Goal: Task Accomplishment & Management: Complete application form

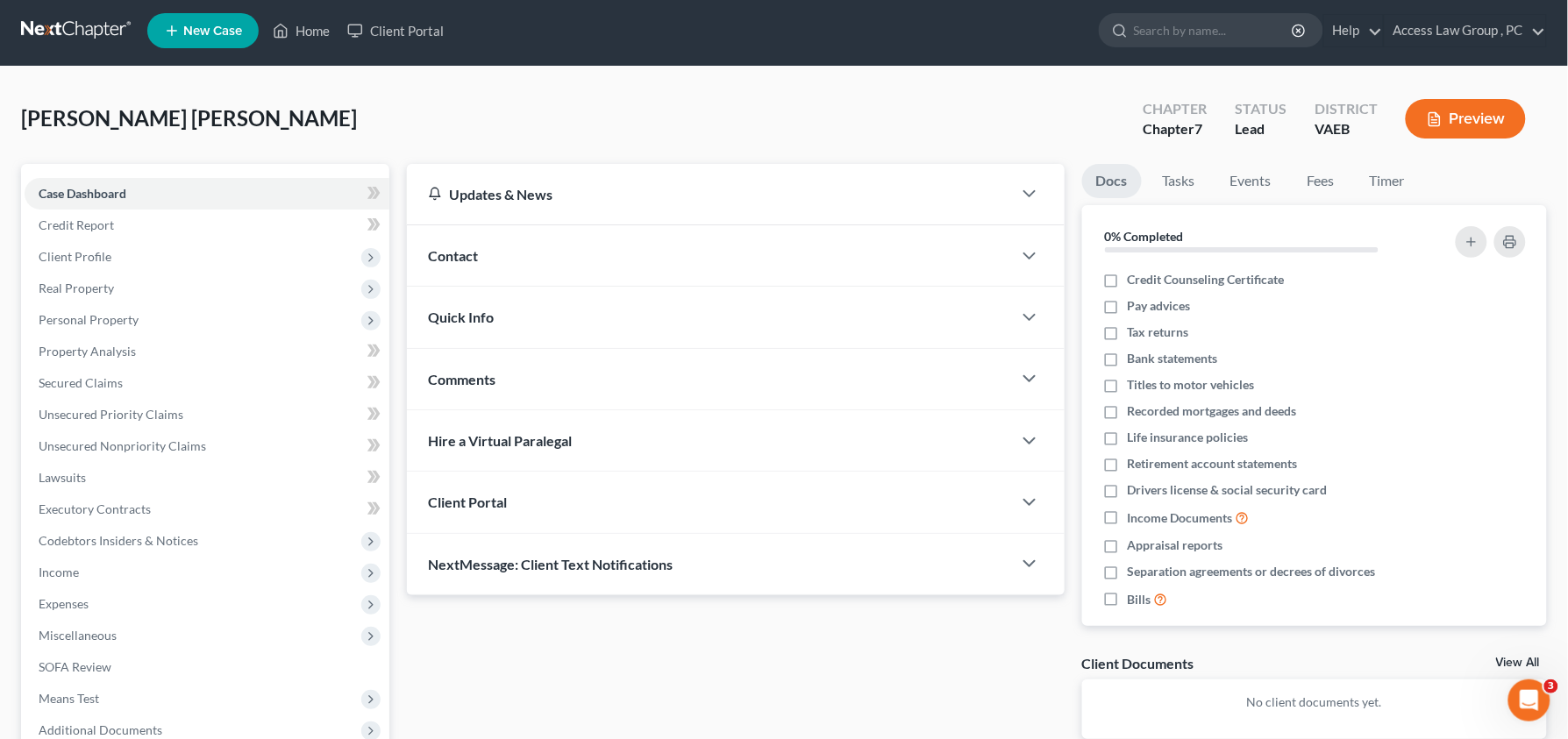
scroll to position [190, 0]
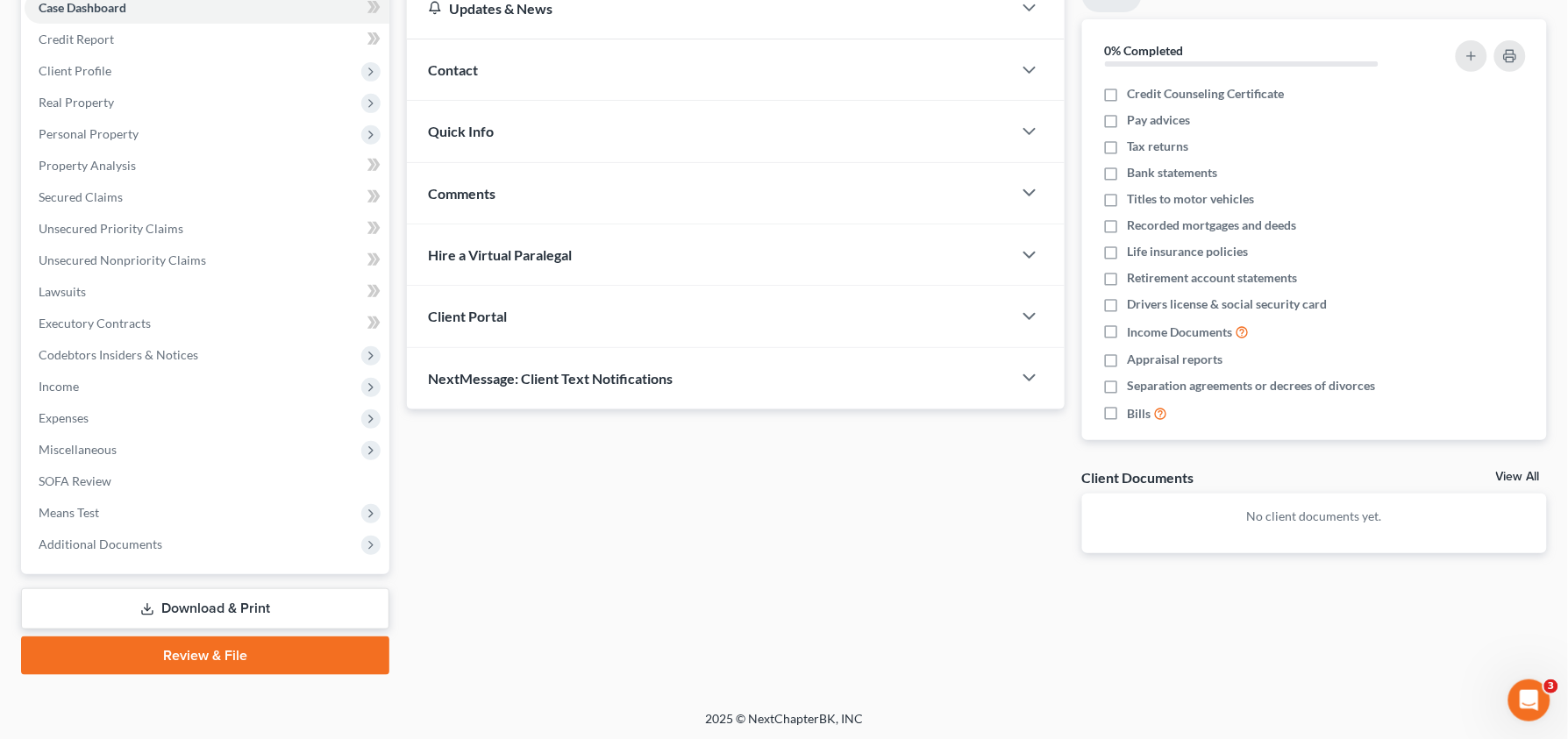
click at [223, 656] on link "Review & File" at bounding box center [205, 655] width 368 height 39
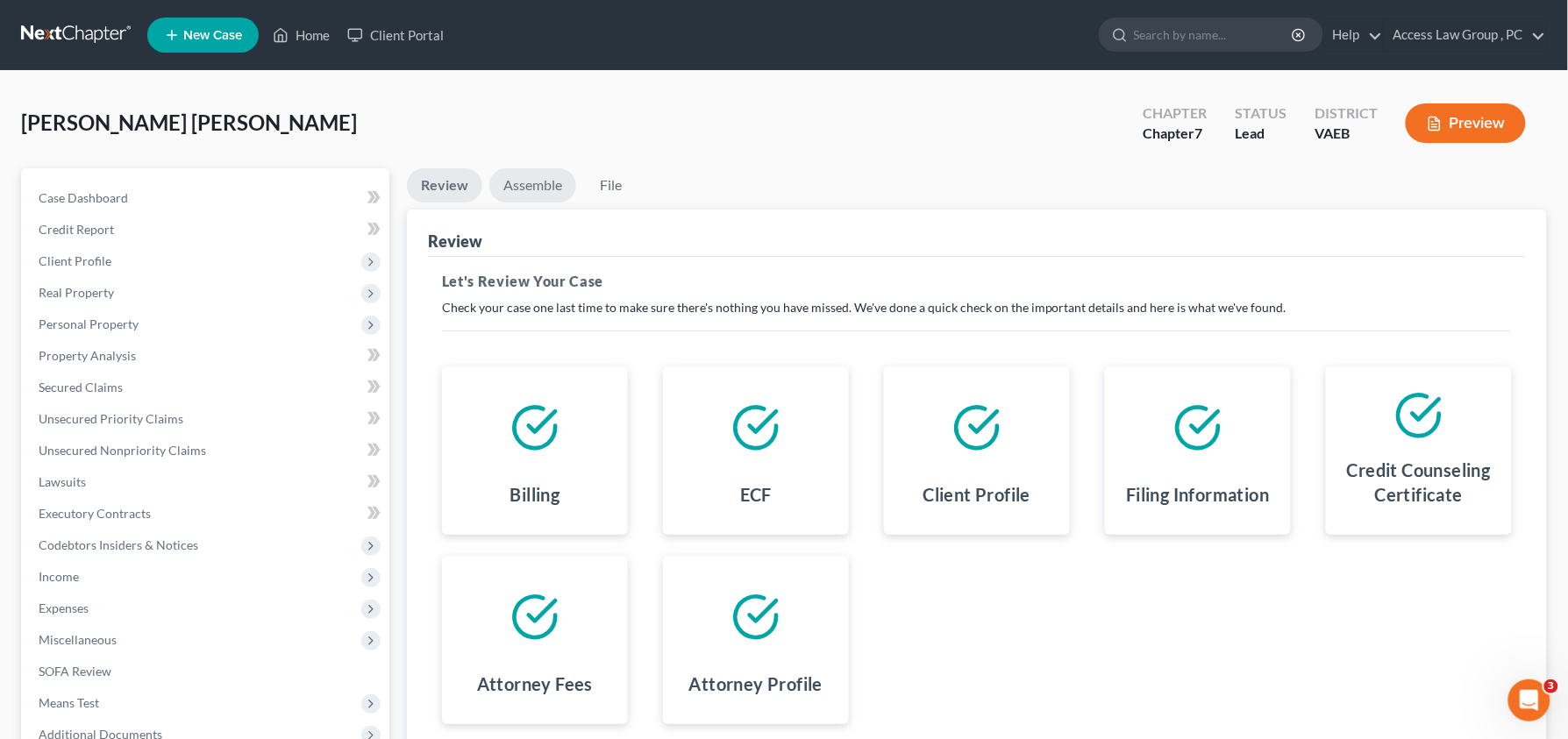
click at [526, 188] on link "Assemble" at bounding box center [532, 185] width 86 height 34
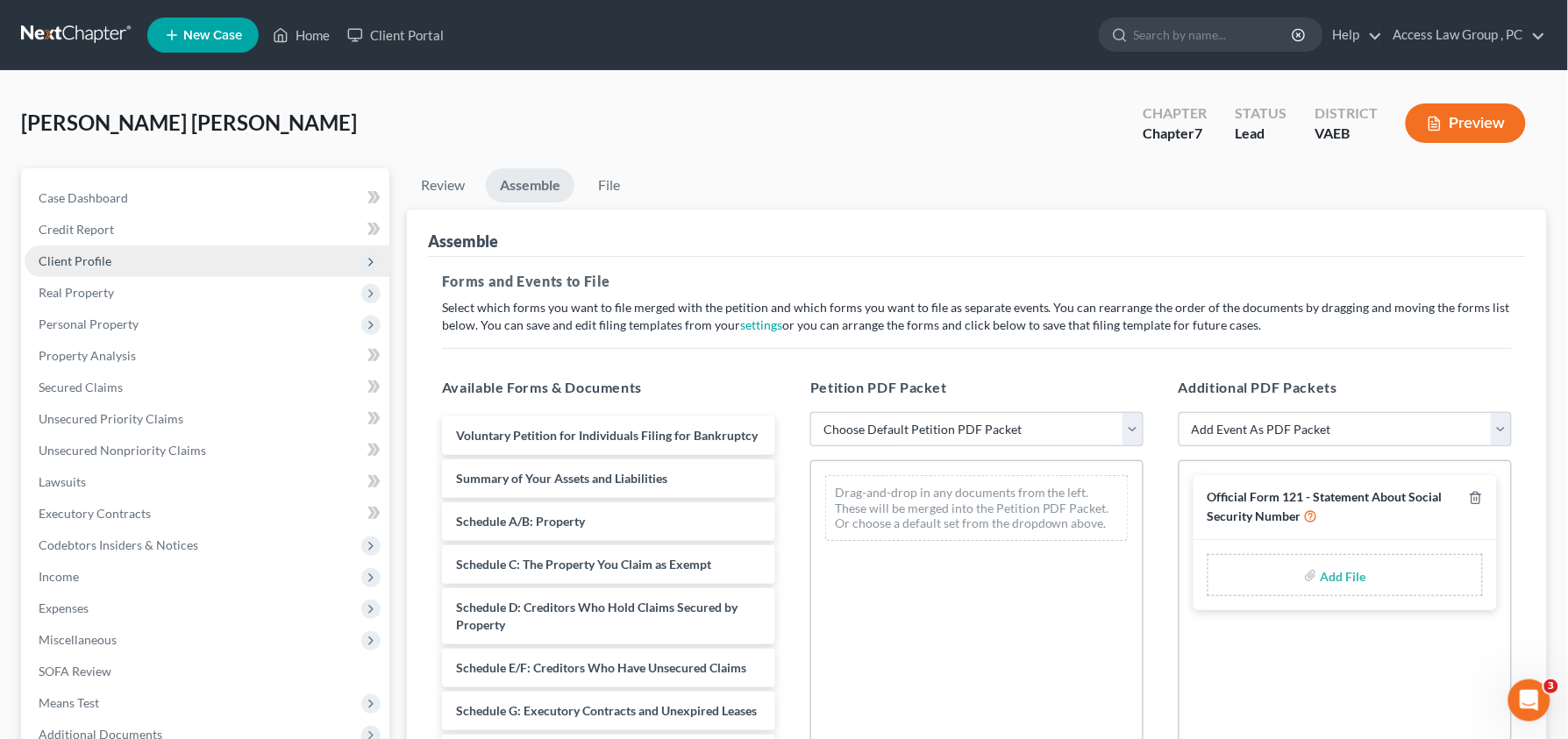
click at [190, 261] on span "Client Profile" at bounding box center [207, 261] width 365 height 31
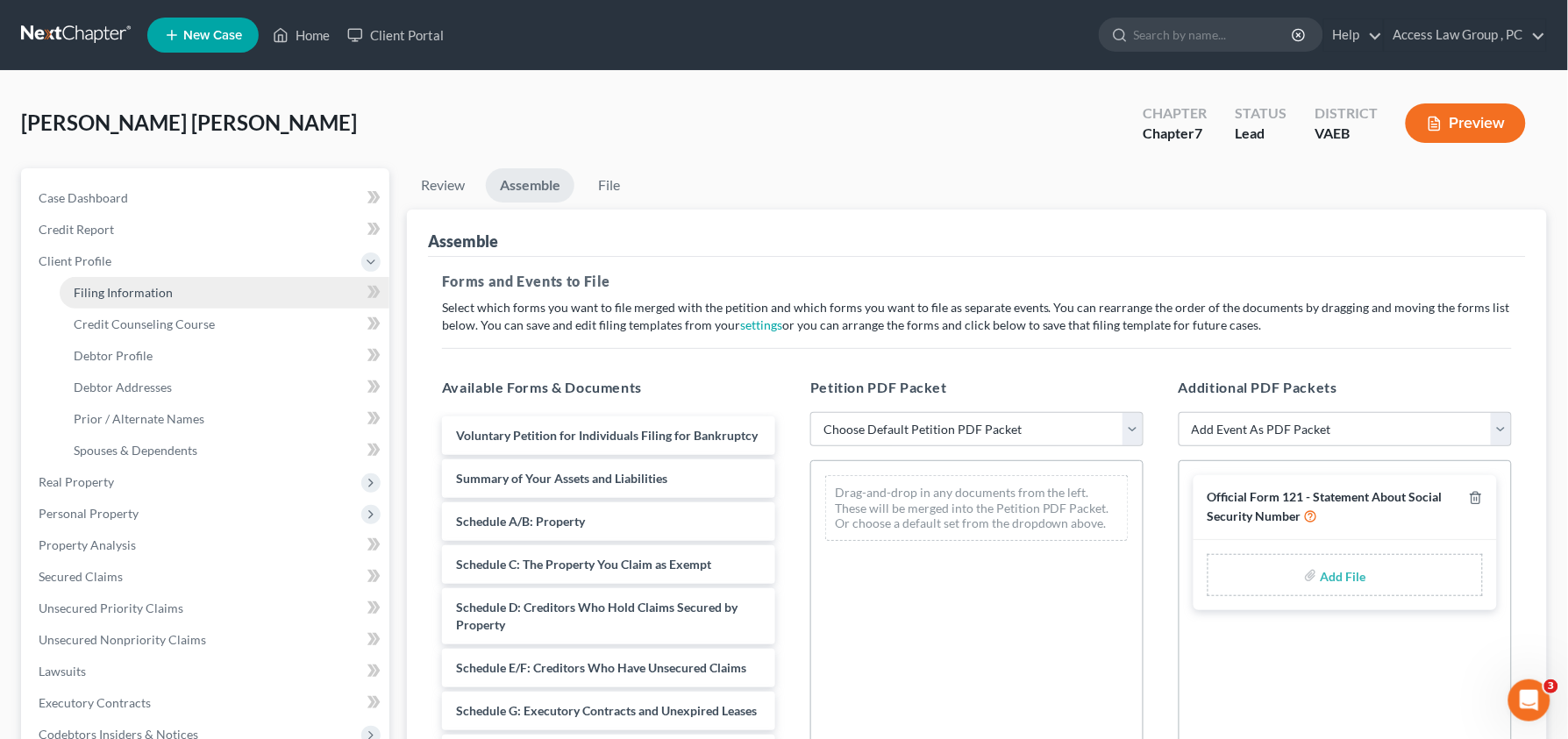
click at [153, 300] on link "Filing Information" at bounding box center [224, 292] width 330 height 31
select select "1"
select select "0"
select select "48"
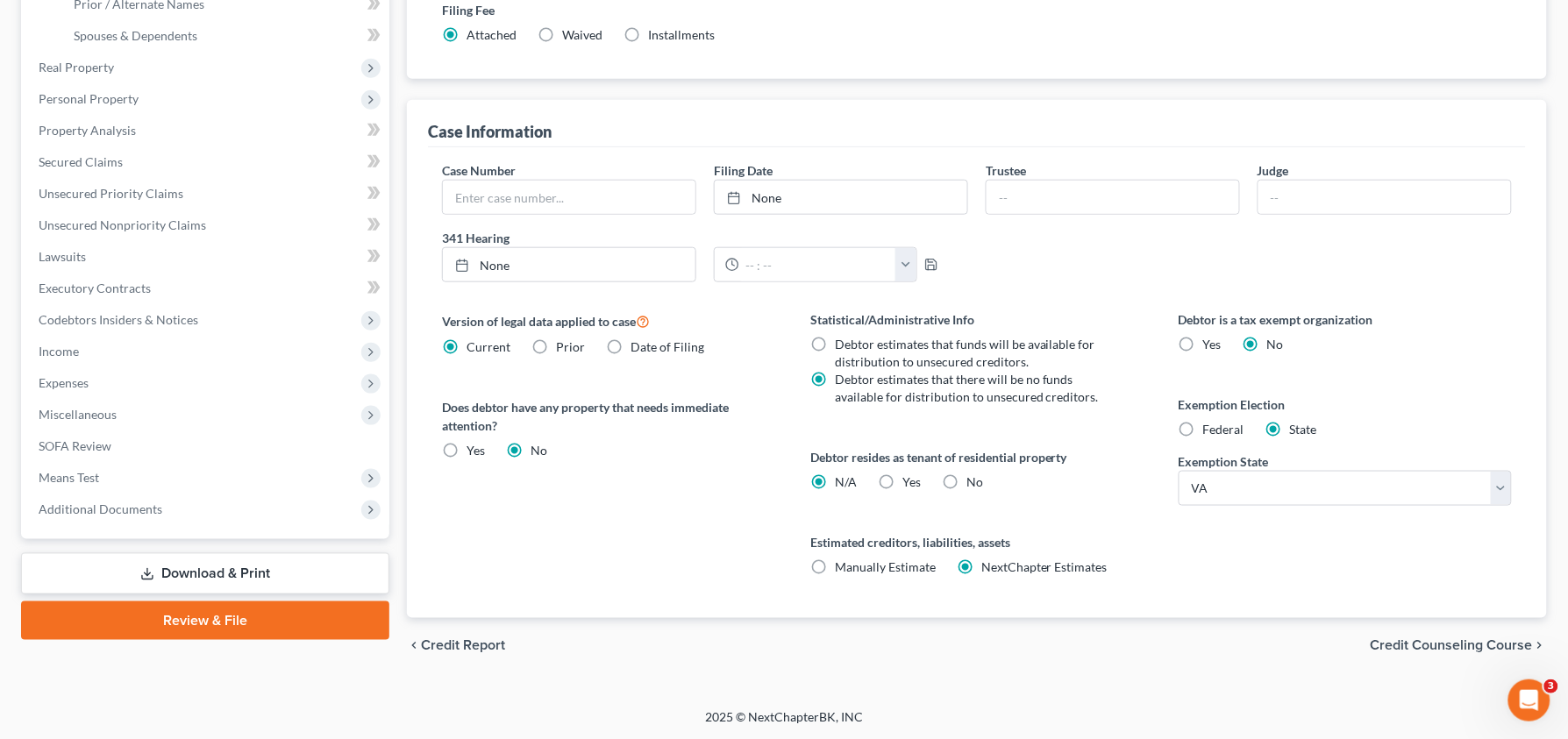
scroll to position [416, 0]
click at [195, 631] on link "Review & File" at bounding box center [205, 619] width 368 height 39
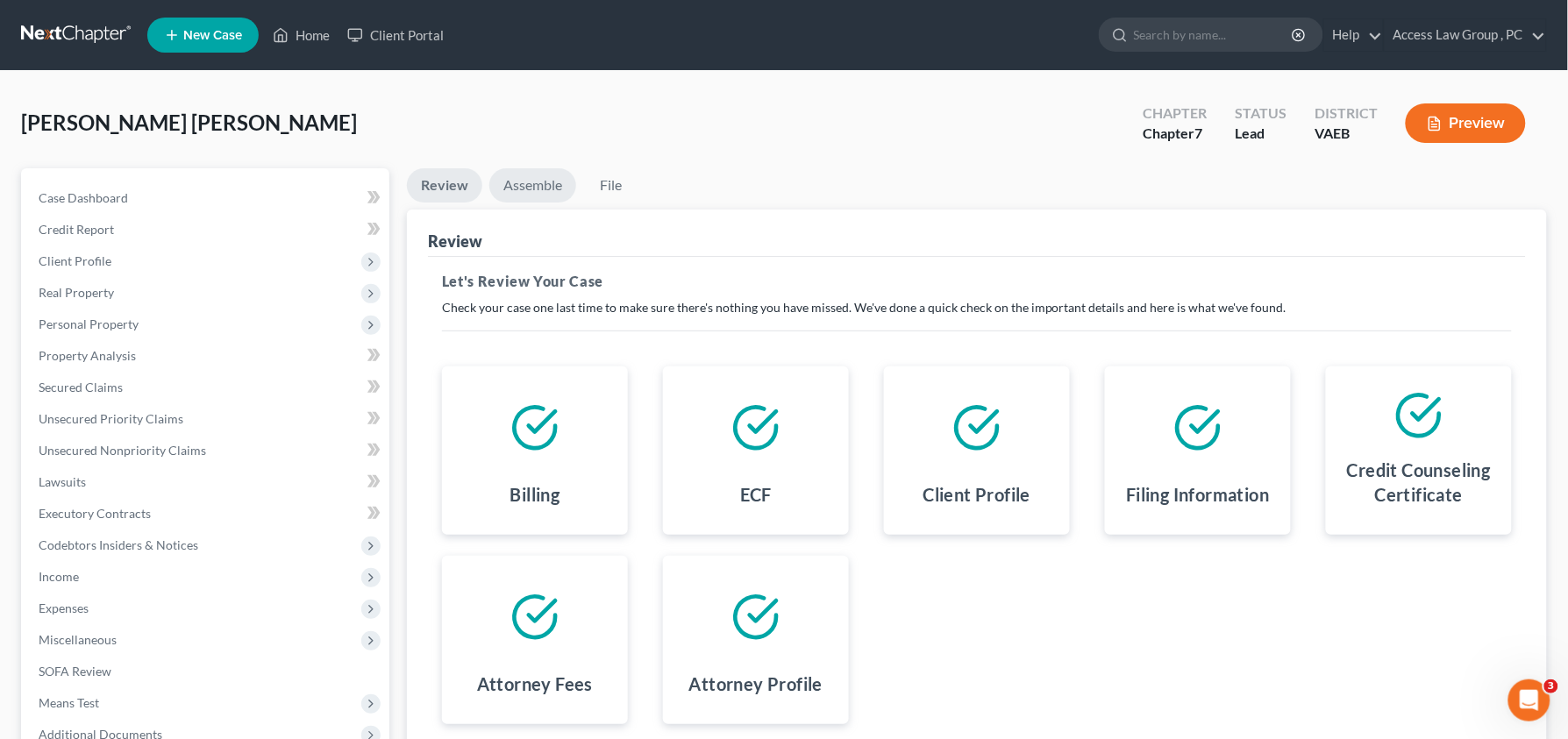
click at [511, 197] on link "Assemble" at bounding box center [532, 185] width 86 height 34
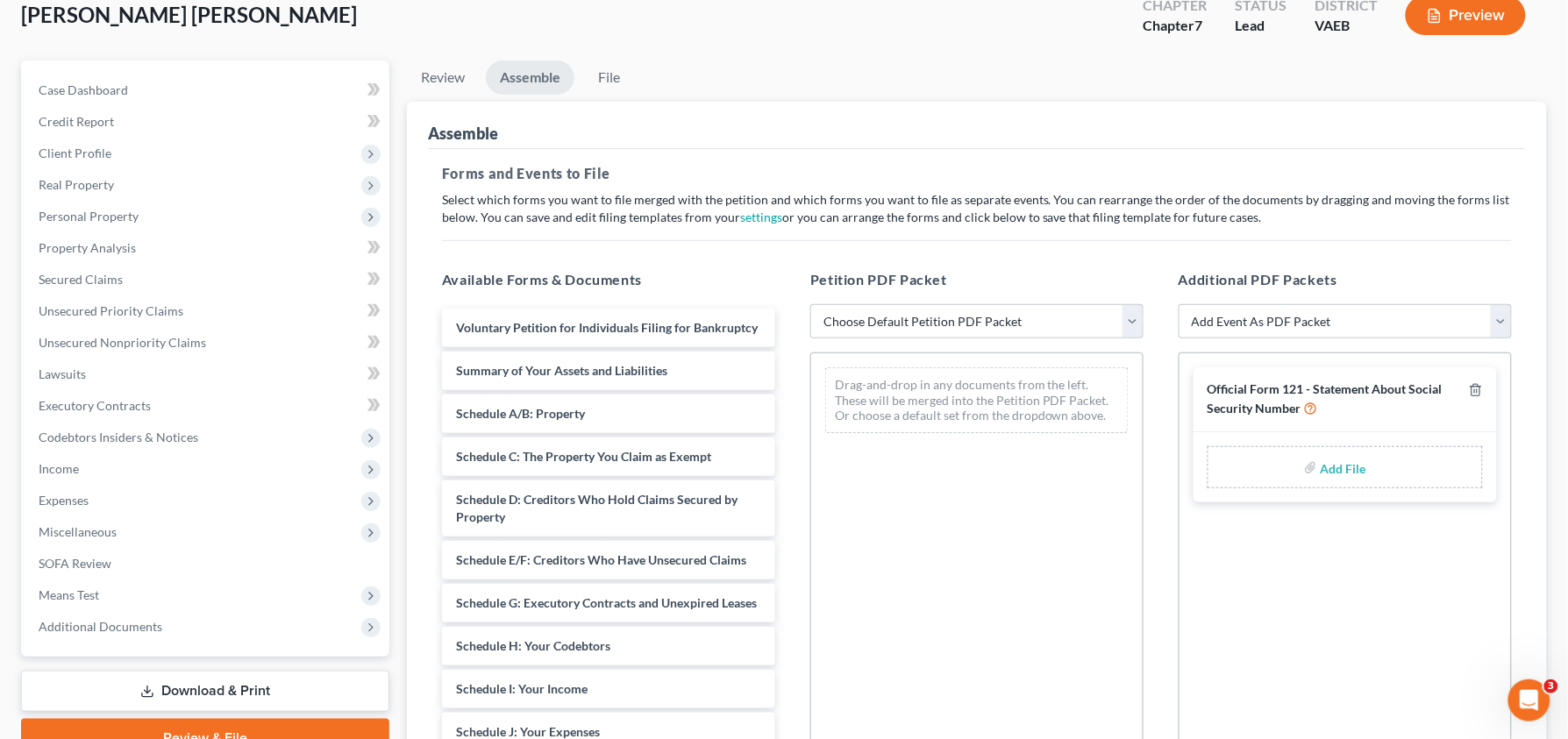
scroll to position [119, 0]
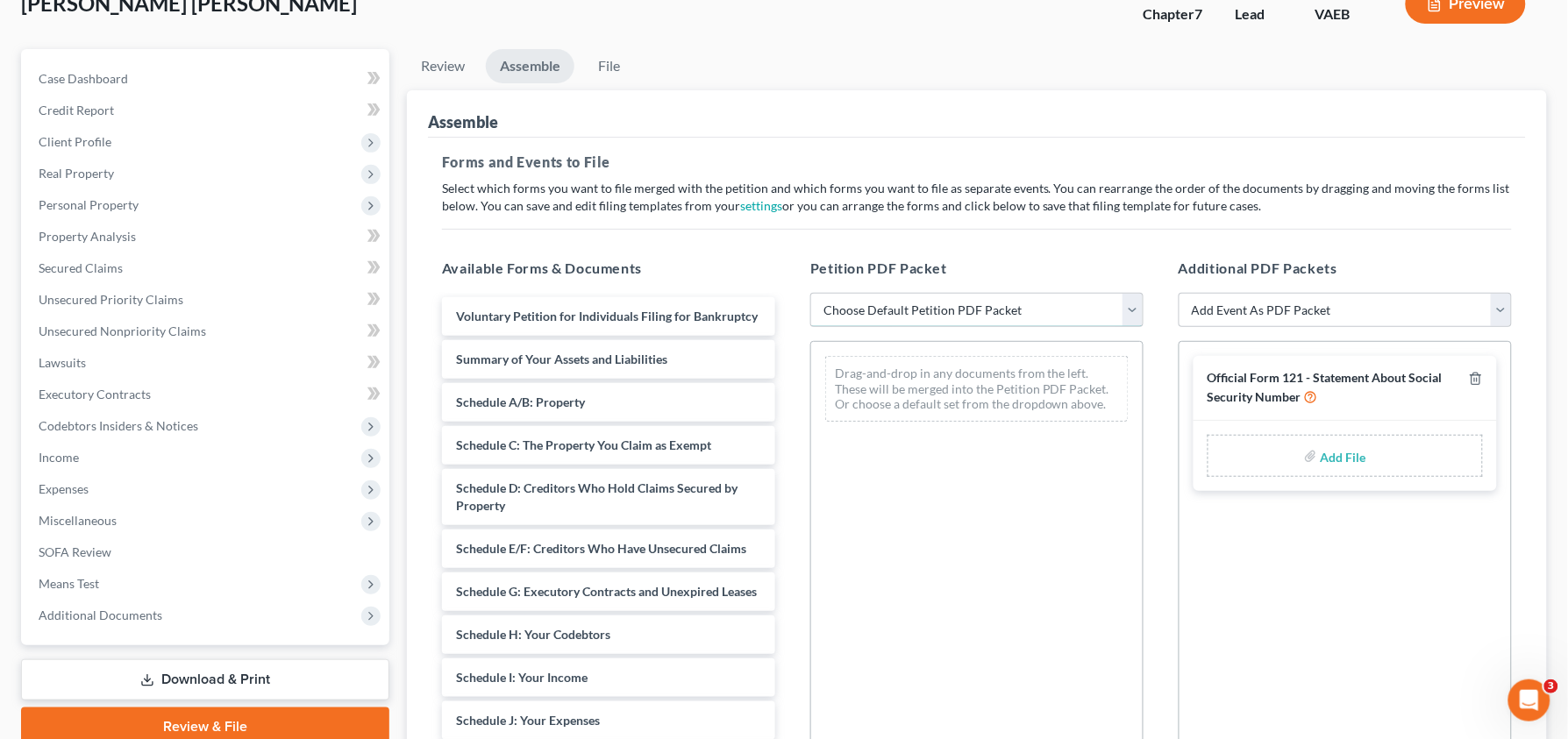
click at [943, 321] on select "Choose Default Petition PDF Packet Complete Bankruptcy Petition (all forms and …" at bounding box center [977, 310] width 333 height 35
click at [977, 330] on div "Petition PDF Packet Choose Default Petition PDF Packet Complete Bankruptcy Peti…" at bounding box center [977, 540] width 368 height 594
click at [977, 314] on select "Choose Default Petition PDF Packet Complete Bankruptcy Petition (all forms and …" at bounding box center [977, 310] width 333 height 35
click at [1027, 301] on select "Choose Default Petition PDF Packet Complete Bankruptcy Petition (all forms and …" at bounding box center [977, 310] width 333 height 35
select select "0"
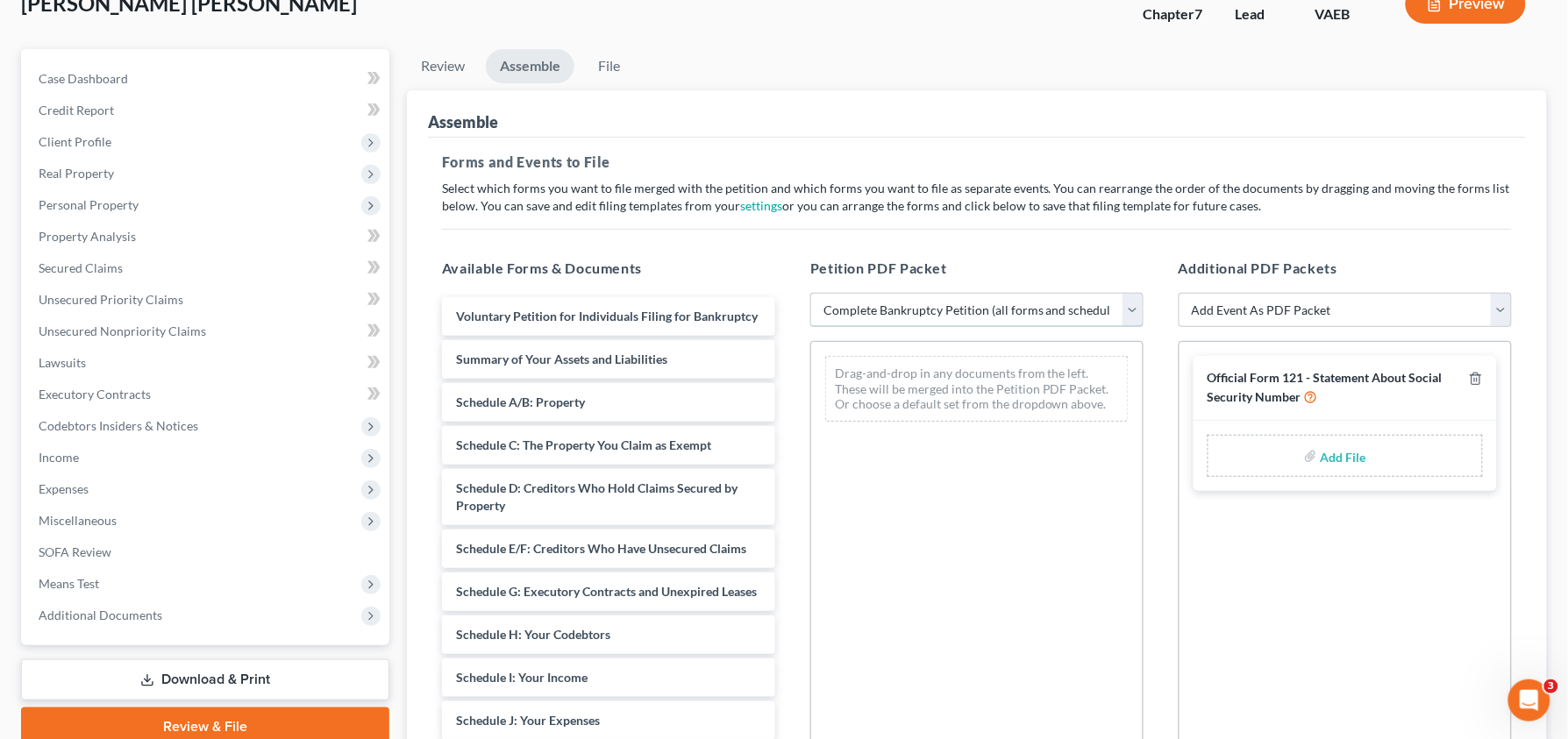
click at [810, 292] on select "Choose Default Petition PDF Packet Complete Bankruptcy Petition (all forms and …" at bounding box center [977, 310] width 333 height 35
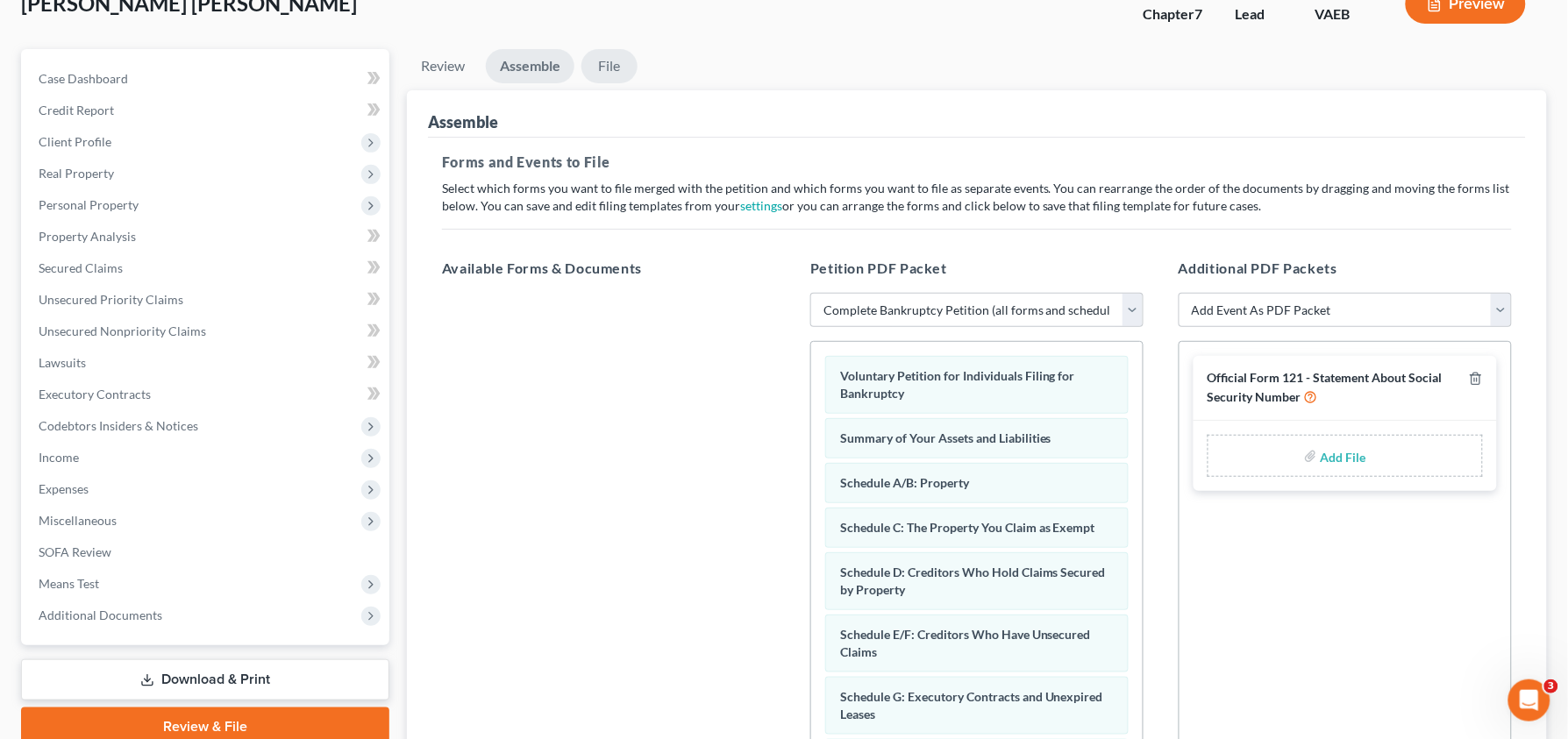
click at [606, 68] on link "File" at bounding box center [609, 65] width 56 height 34
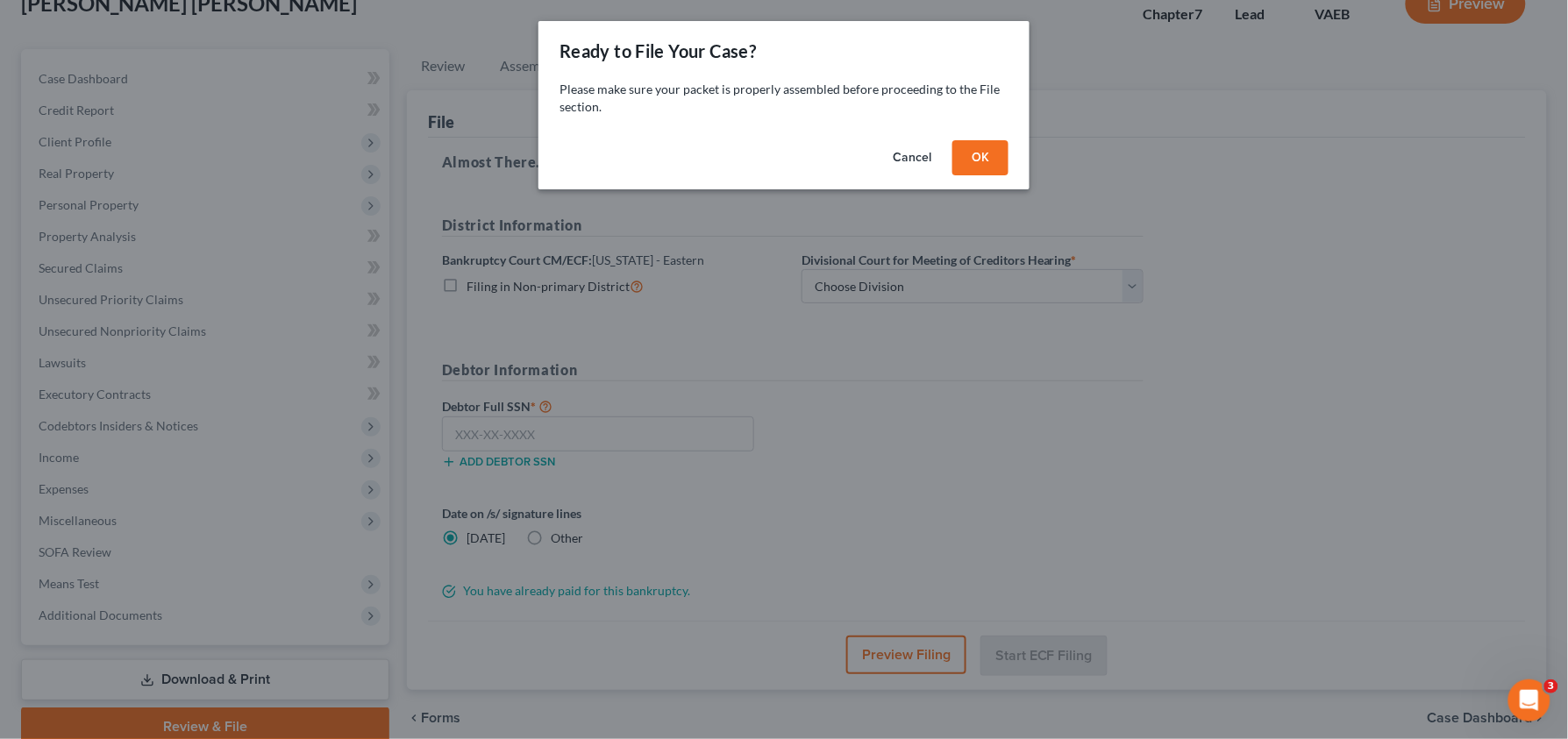
click at [964, 145] on button "OK" at bounding box center [979, 158] width 56 height 35
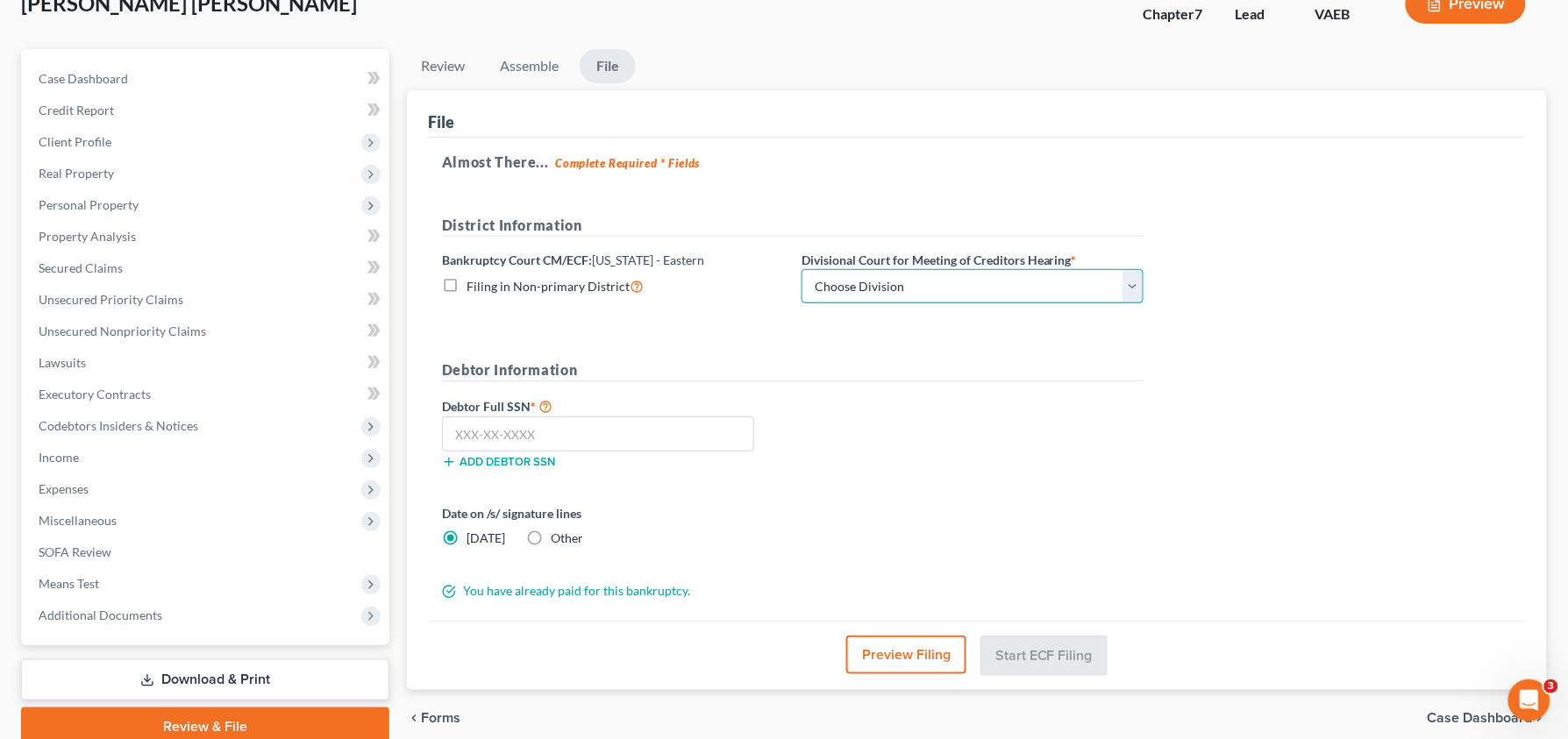
click at [1016, 291] on select "Choose Division [GEOGRAPHIC_DATA] [GEOGRAPHIC_DATA] News [GEOGRAPHIC_DATA] [GEO…" at bounding box center [972, 287] width 342 height 35
click at [822, 270] on select "Choose Division [GEOGRAPHIC_DATA] [GEOGRAPHIC_DATA] News [GEOGRAPHIC_DATA] [GEO…" at bounding box center [972, 287] width 342 height 35
select select "1"
click at [801, 269] on select "Choose Division [GEOGRAPHIC_DATA] [GEOGRAPHIC_DATA] News [GEOGRAPHIC_DATA] [GEO…" at bounding box center [972, 287] width 342 height 35
